Goal: Transaction & Acquisition: Book appointment/travel/reservation

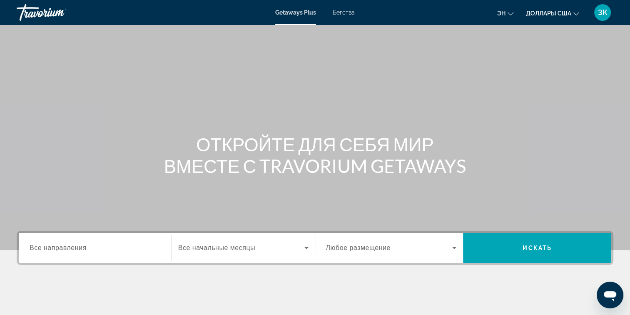
click at [348, 11] on span "Бегства" at bounding box center [344, 12] width 22 height 7
click at [574, 15] on icon "Изменить валюту" at bounding box center [576, 14] width 6 height 6
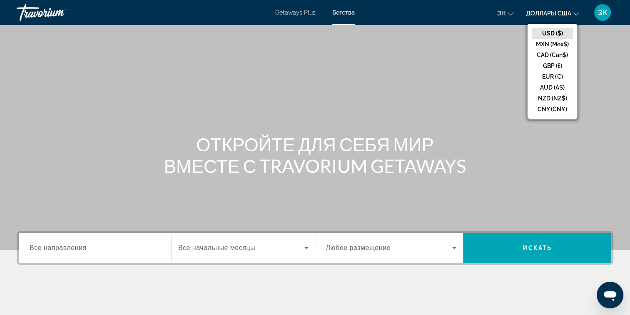
click at [596, 99] on div "Основное содержание" at bounding box center [315, 125] width 630 height 250
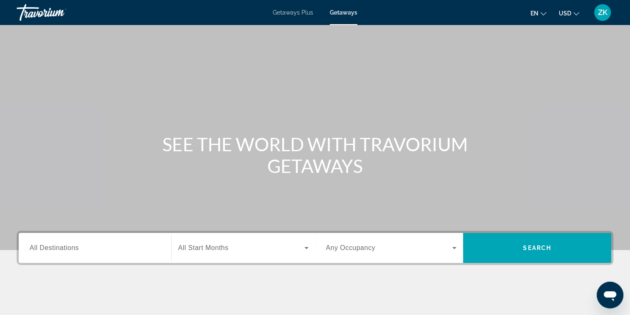
click at [59, 249] on span "All Destinations" at bounding box center [54, 247] width 49 height 7
click at [59, 249] on input "Destination All Destinations" at bounding box center [95, 248] width 131 height 10
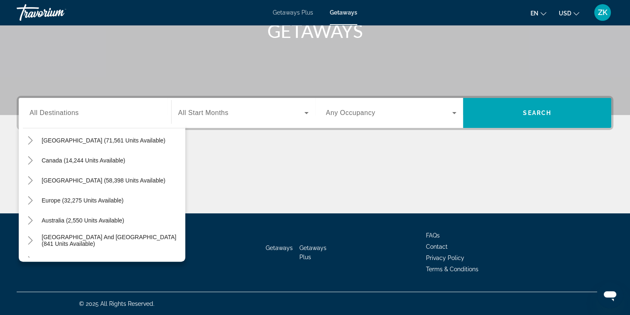
scroll to position [45, 0]
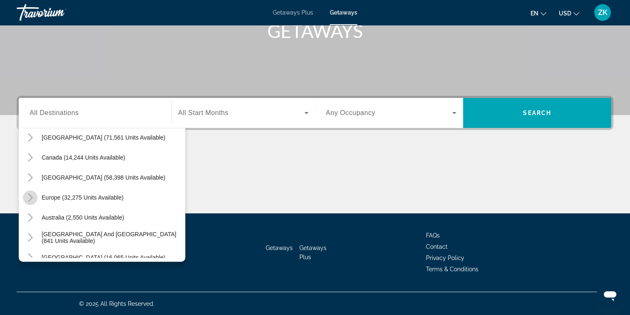
click at [25, 192] on mat-icon "Toggle Europe (32,275 units available)" at bounding box center [30, 197] width 15 height 15
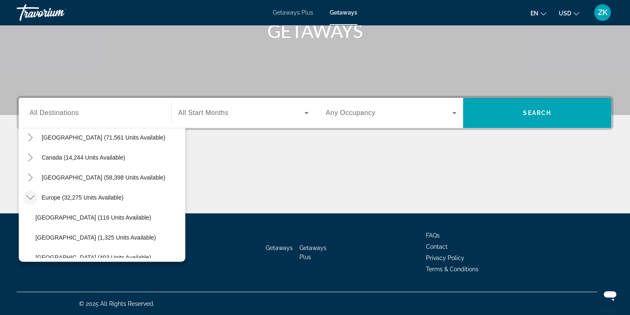
scroll to position [104, 0]
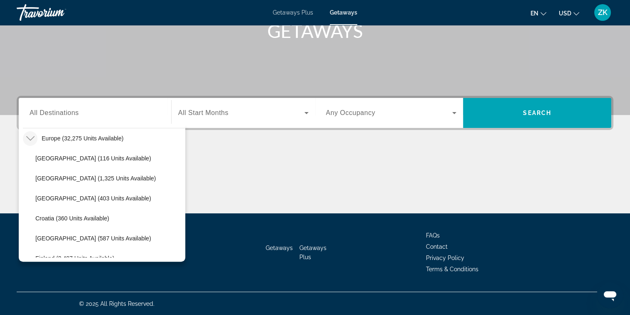
click at [29, 135] on icon "Toggle Europe (32,275 units available)" at bounding box center [30, 138] width 8 height 8
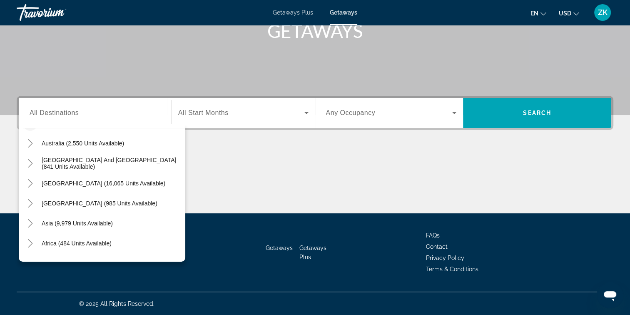
scroll to position [120, 0]
click at [27, 219] on icon "Toggle Asia (9,979 units available)" at bounding box center [30, 222] width 8 height 8
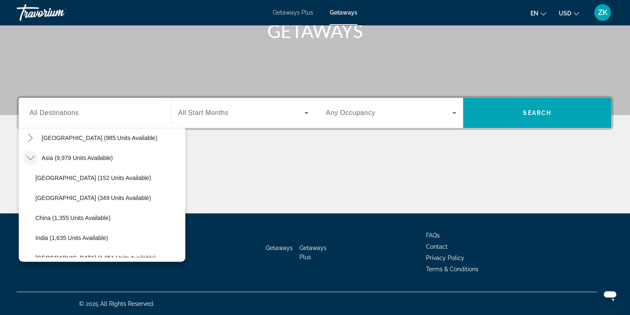
scroll to position [179, 0]
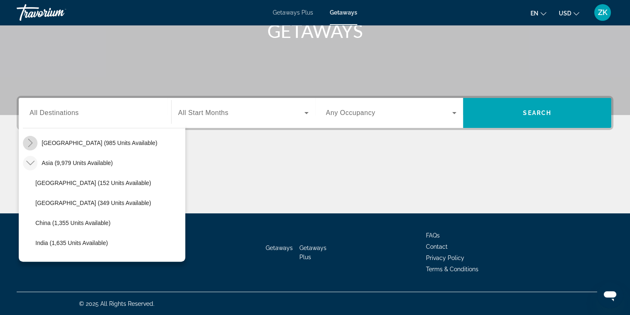
click at [30, 139] on icon "Toggle Central America (985 units available)" at bounding box center [30, 143] width 8 height 8
click at [29, 139] on icon "Toggle Central America (985 units available)" at bounding box center [30, 143] width 8 height 8
click at [31, 161] on icon "Toggle Asia (9,979 units available)" at bounding box center [30, 163] width 8 height 8
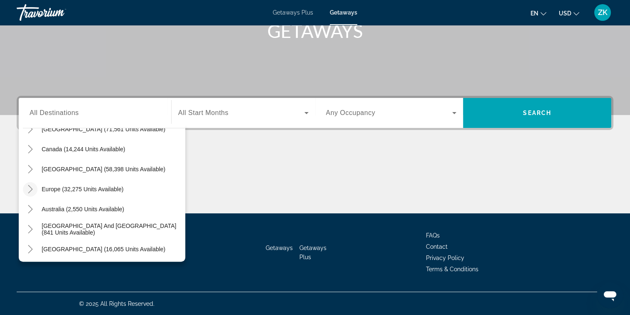
scroll to position [45, 0]
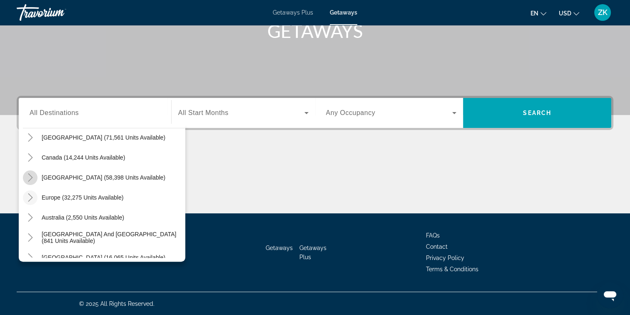
click at [29, 173] on icon "Toggle Caribbean & Atlantic Islands (58,398 units available)" at bounding box center [30, 177] width 5 height 8
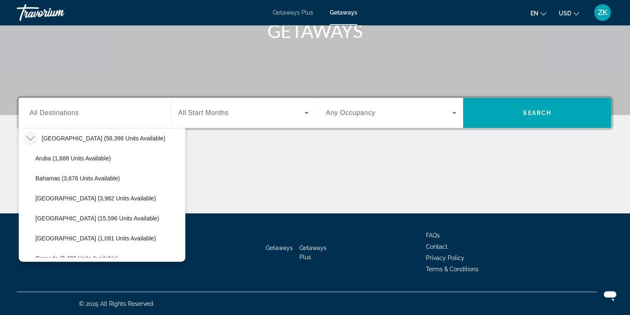
click at [346, 111] on span "Any Occupancy" at bounding box center [351, 112] width 50 height 7
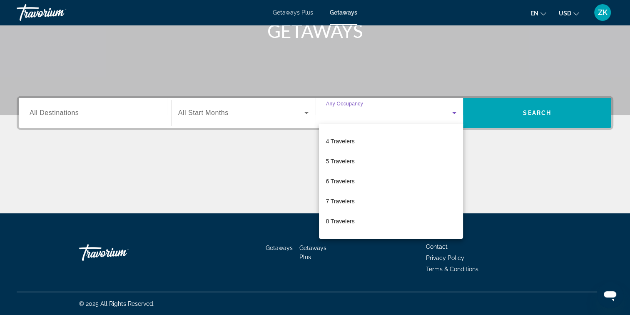
scroll to position [59, 0]
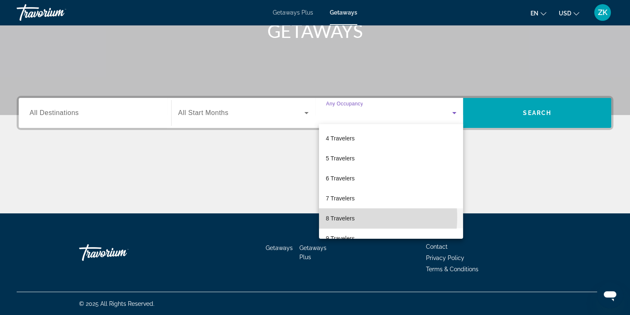
click at [343, 217] on span "8 Travelers" at bounding box center [340, 218] width 29 height 10
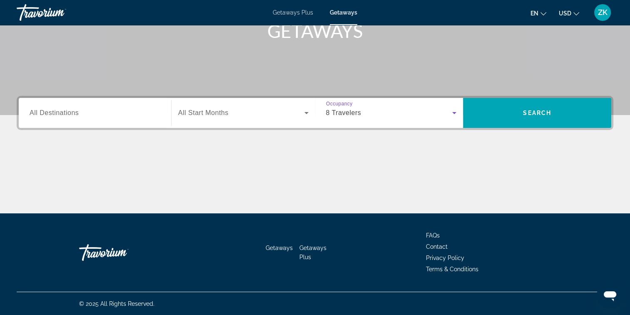
click at [74, 115] on span "All Destinations" at bounding box center [54, 112] width 49 height 7
click at [74, 115] on input "Destination All Destinations" at bounding box center [95, 113] width 131 height 10
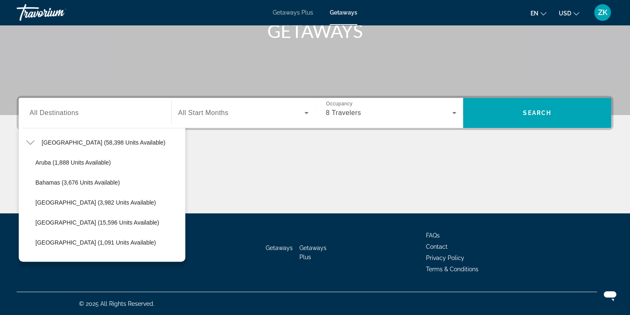
scroll to position [87, 0]
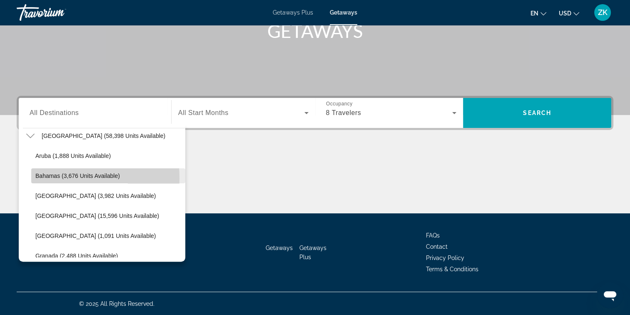
click at [47, 177] on span "Bahamas (3,676 units available)" at bounding box center [77, 175] width 85 height 7
type input "**********"
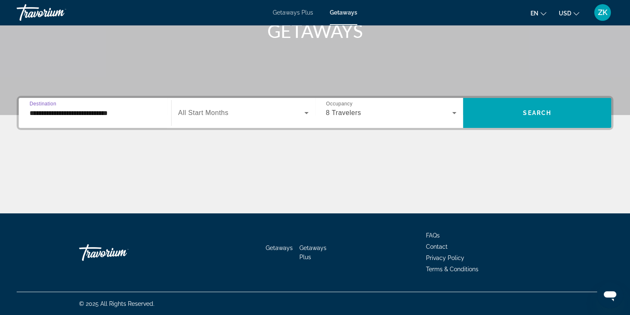
click at [199, 112] on span "All Start Months" at bounding box center [203, 112] width 50 height 7
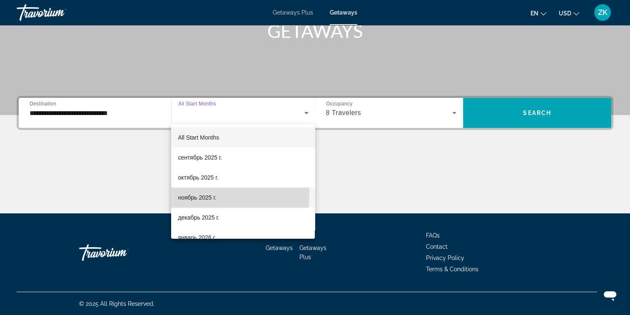
click at [204, 195] on span "ноябрь 2025 г." at bounding box center [197, 197] width 38 height 10
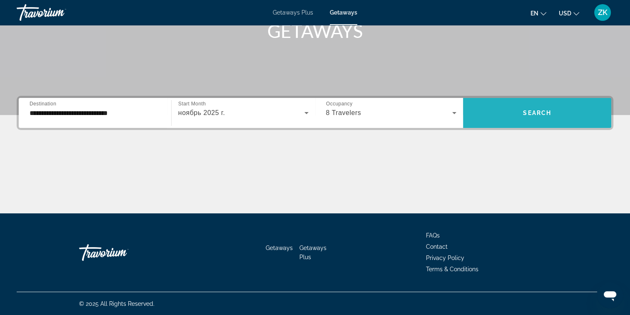
click at [530, 113] on span "Search" at bounding box center [537, 113] width 28 height 7
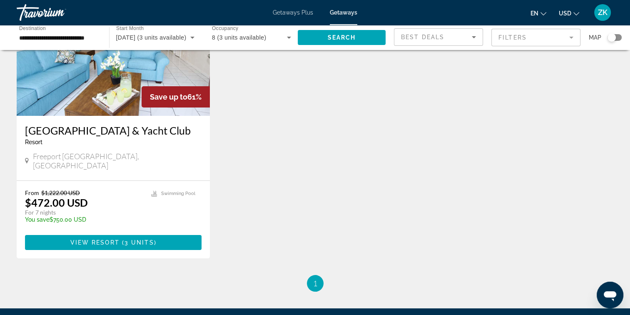
scroll to position [95, 0]
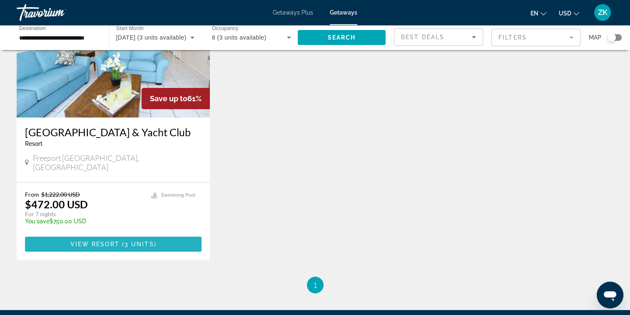
click at [93, 241] on span "View Resort" at bounding box center [94, 244] width 49 height 7
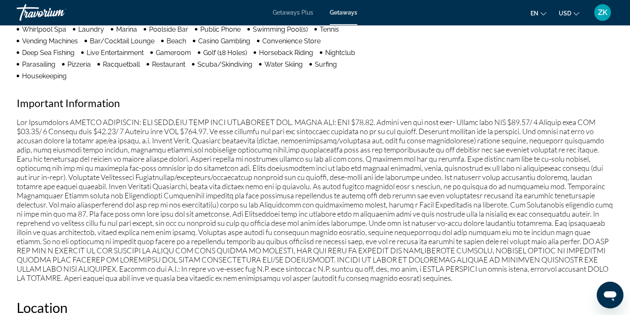
scroll to position [740, 0]
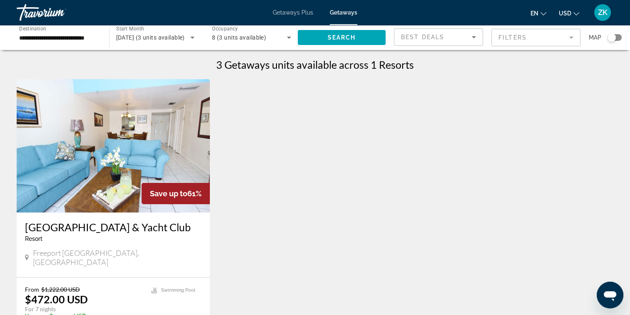
click at [567, 38] on mat-form-field "Filters" at bounding box center [535, 37] width 89 height 17
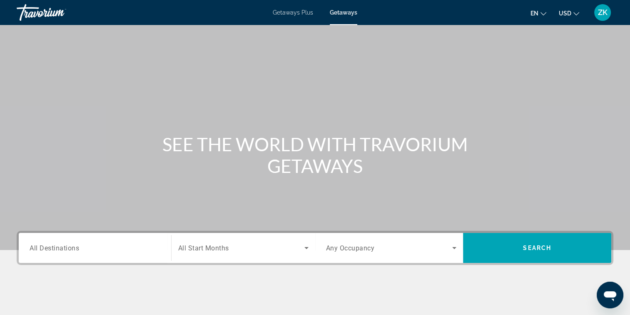
click at [90, 245] on input "Destination All Destinations" at bounding box center [95, 248] width 131 height 10
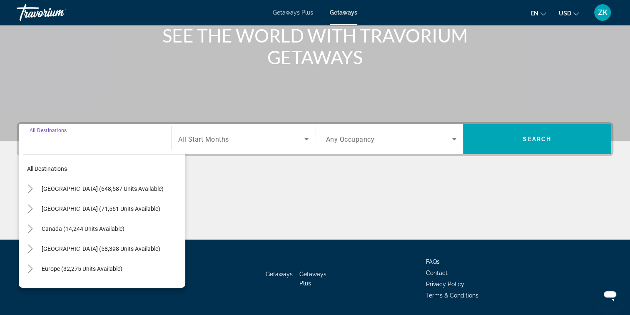
scroll to position [135, 0]
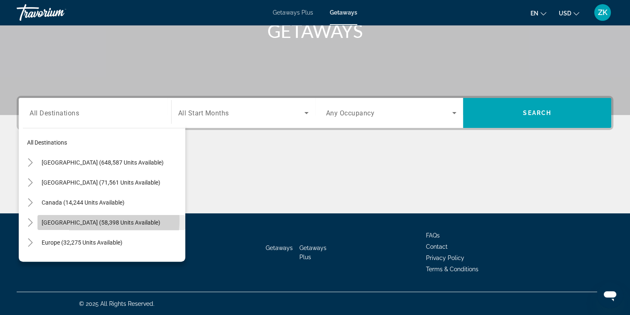
click at [71, 219] on span "[GEOGRAPHIC_DATA] (58,398 units available)" at bounding box center [101, 222] width 119 height 7
type input "**********"
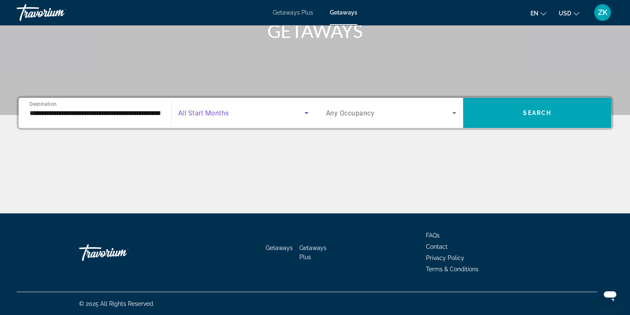
click at [307, 112] on icon "Search widget" at bounding box center [306, 113] width 4 height 2
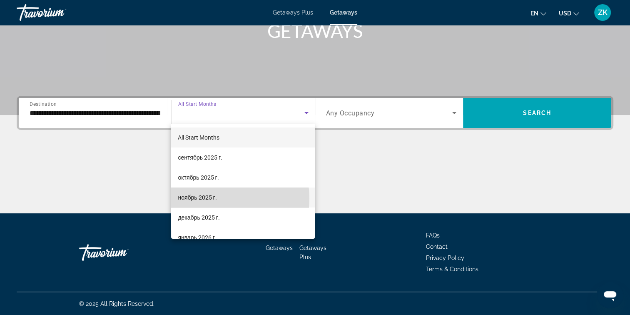
click at [214, 199] on span "ноябрь 2025 г." at bounding box center [197, 197] width 39 height 10
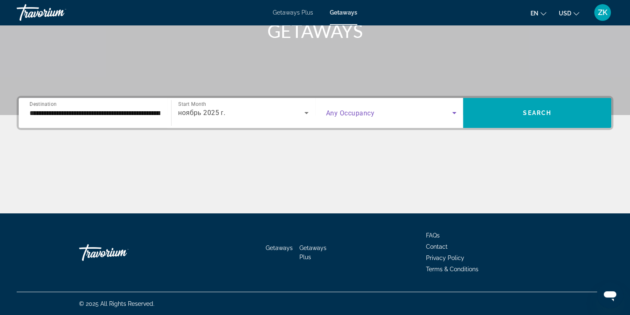
click at [452, 110] on icon "Search widget" at bounding box center [454, 113] width 10 height 10
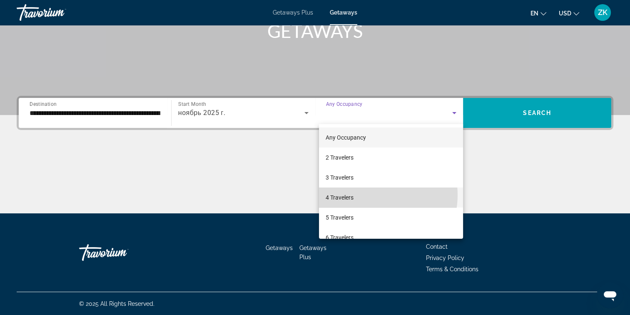
click at [372, 195] on mat-option "4 Travelers" at bounding box center [391, 197] width 144 height 20
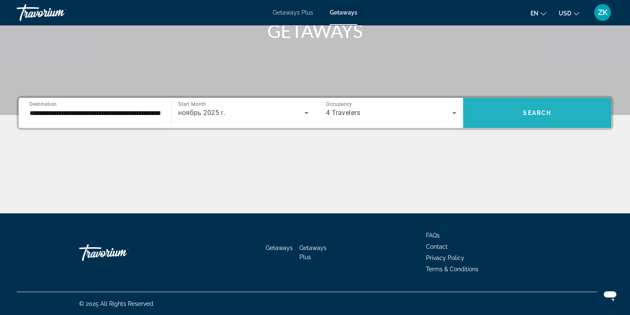
click at [543, 111] on span "Search" at bounding box center [537, 113] width 28 height 7
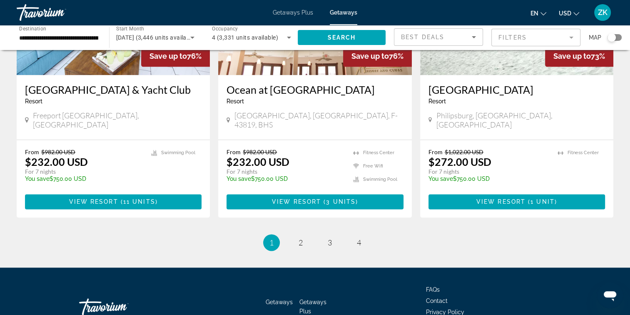
scroll to position [1025, 0]
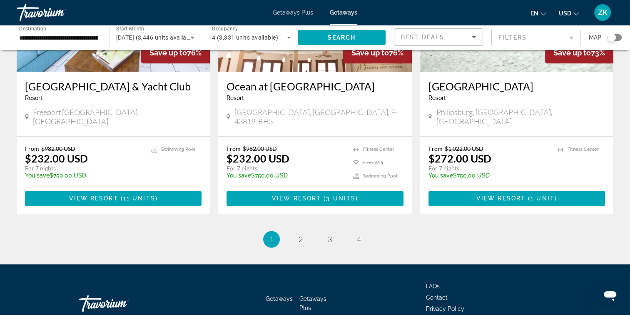
drag, startPoint x: 631, startPoint y: 124, endPoint x: 7, endPoint y: 10, distance: 634.6
click at [302, 234] on span "2" at bounding box center [301, 238] width 4 height 9
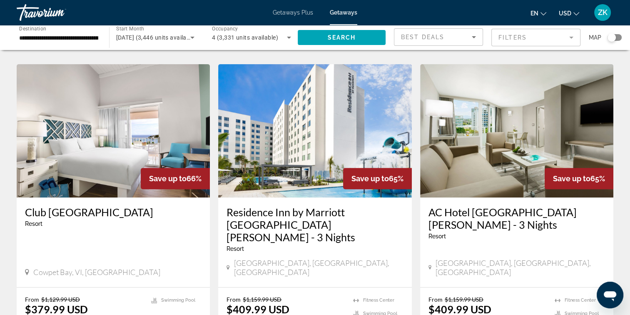
scroll to position [312, 0]
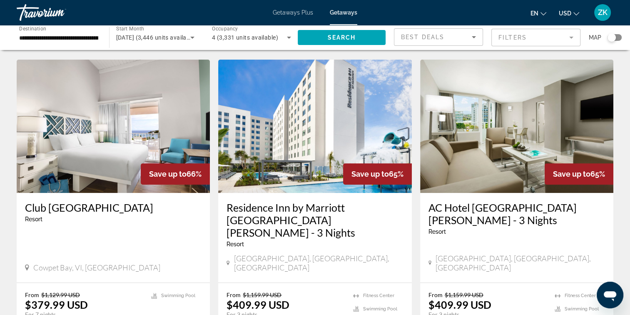
click at [107, 145] on img "Main content" at bounding box center [113, 126] width 193 height 133
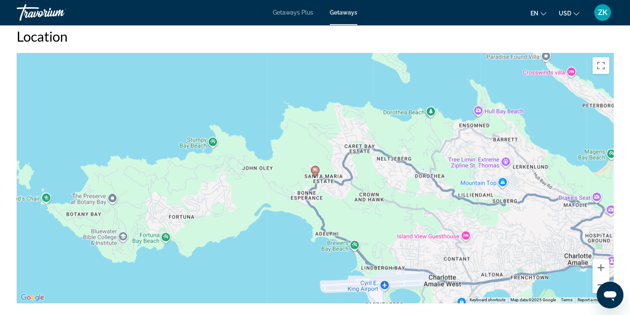
scroll to position [1231, 0]
